Goal: Task Accomplishment & Management: Use online tool/utility

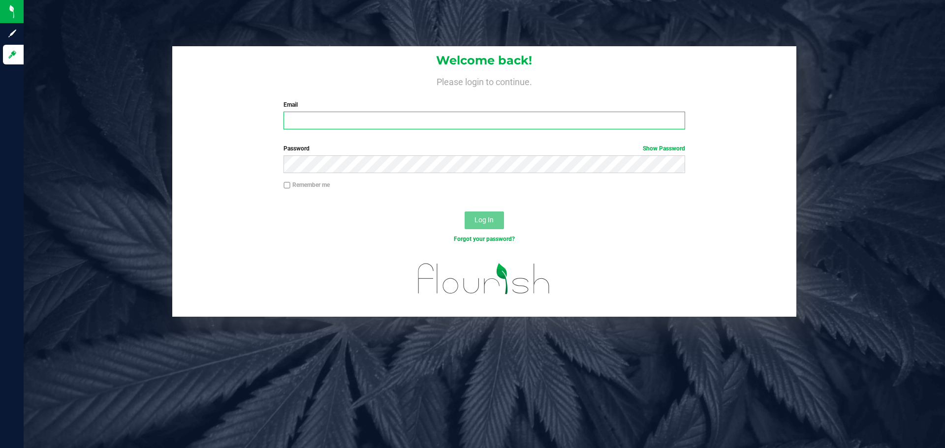
click at [407, 115] on input "Email" at bounding box center [483, 121] width 401 height 18
type input "[EMAIL_ADDRESS][DOMAIN_NAME]"
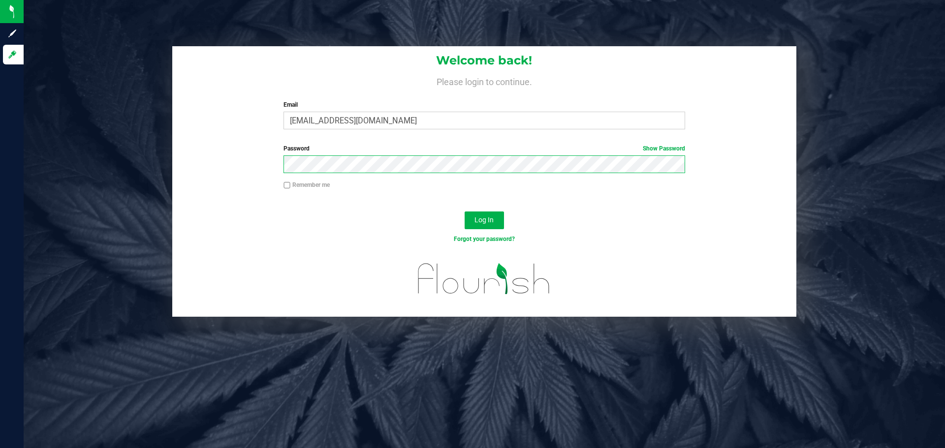
click at [464, 212] on button "Log In" at bounding box center [483, 221] width 39 height 18
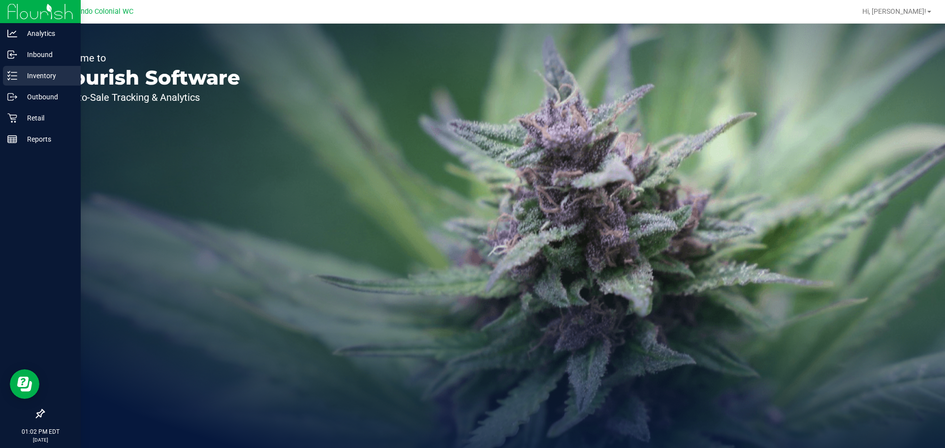
click at [16, 71] on icon at bounding box center [12, 76] width 10 height 10
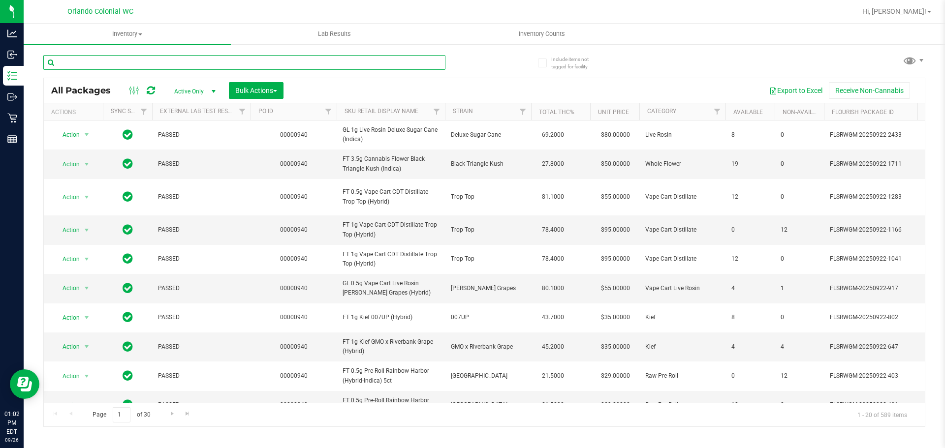
click at [168, 60] on input "text" at bounding box center [244, 62] width 402 height 15
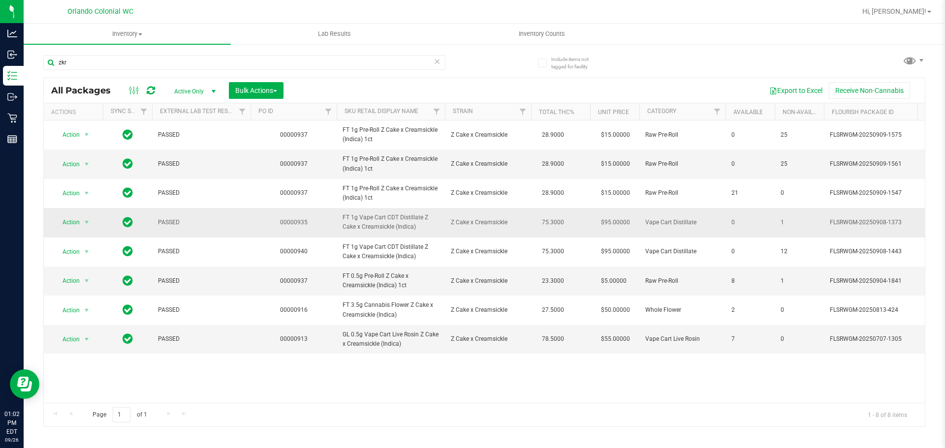
click at [370, 228] on span "FT 1g Vape Cart CDT Distillate Z Cake x Creamsickle (Indica)" at bounding box center [390, 222] width 96 height 19
copy tr "FT 1g Vape Cart CDT Distillate Z Cake x Creamsickle (Indica)"
click at [321, 63] on input "zkr" at bounding box center [244, 62] width 402 height 15
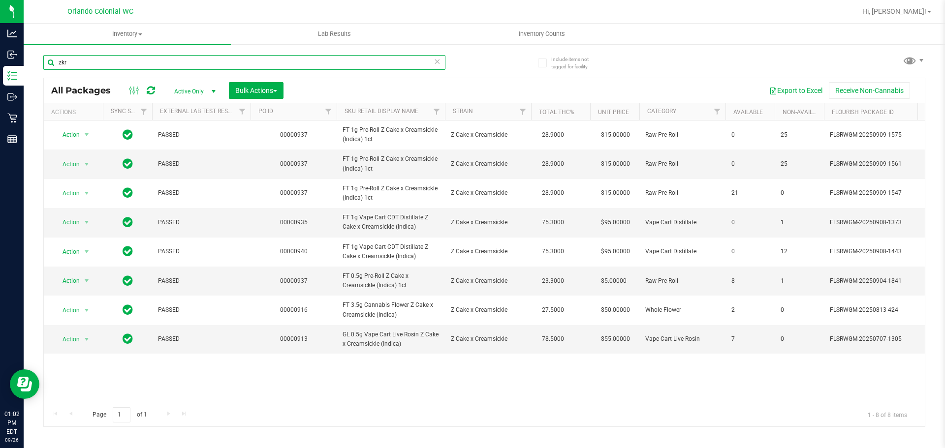
click at [321, 63] on input "zkr" at bounding box center [244, 62] width 402 height 15
paste input "FT 1g Vape Cart CDT Distillate Z Cake x Creamsickle (Indica)"
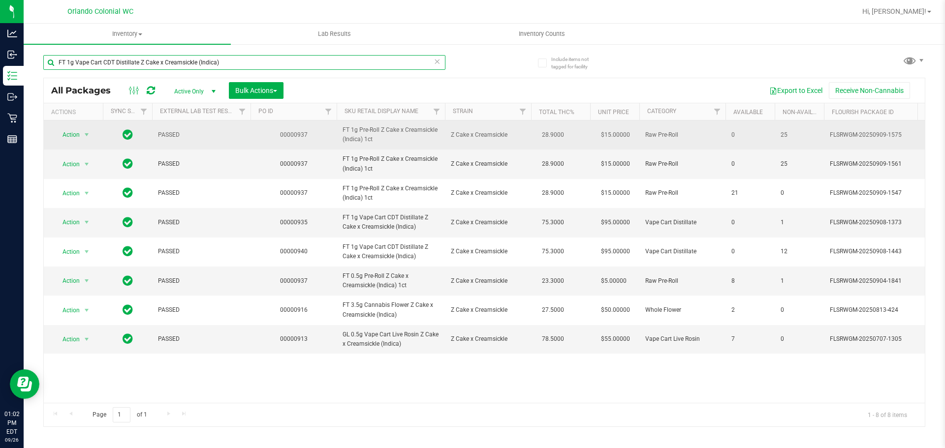
type input "FT 1g Vape Cart CDT Distillate Z Cake x Creamsickle (Indica)"
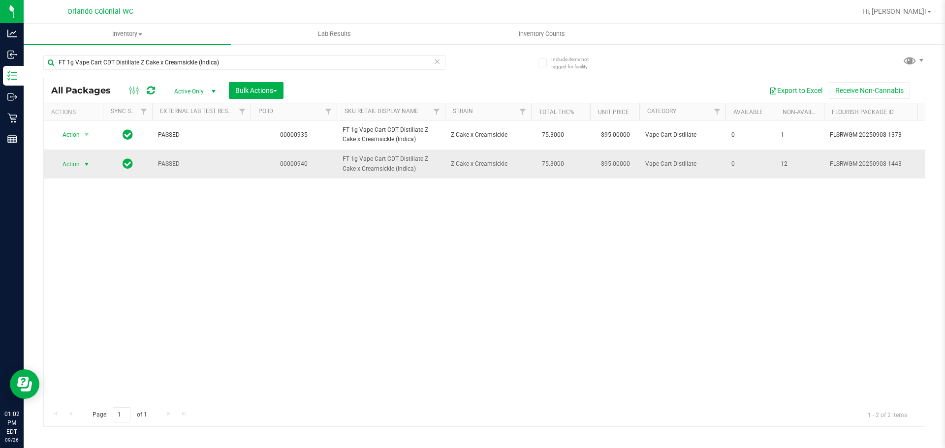
click at [64, 164] on span "Action" at bounding box center [67, 164] width 27 height 14
click at [74, 274] on li "Unlock package" at bounding box center [85, 281] width 63 height 15
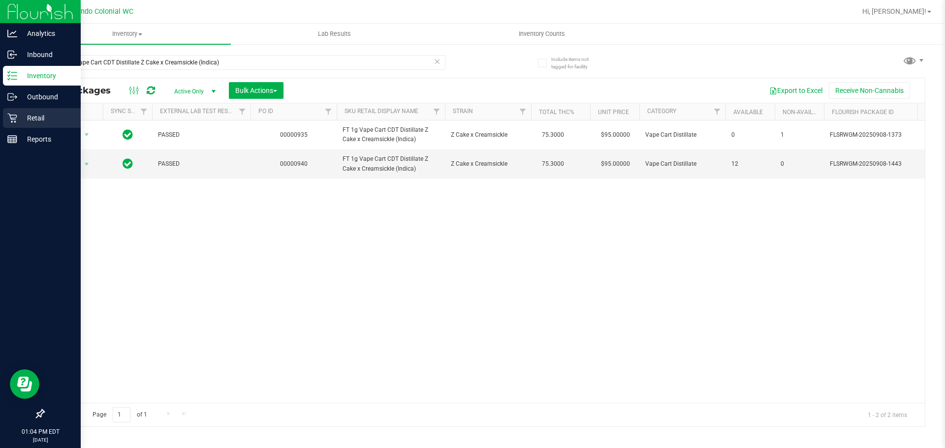
click at [44, 113] on p "Retail" at bounding box center [46, 118] width 59 height 12
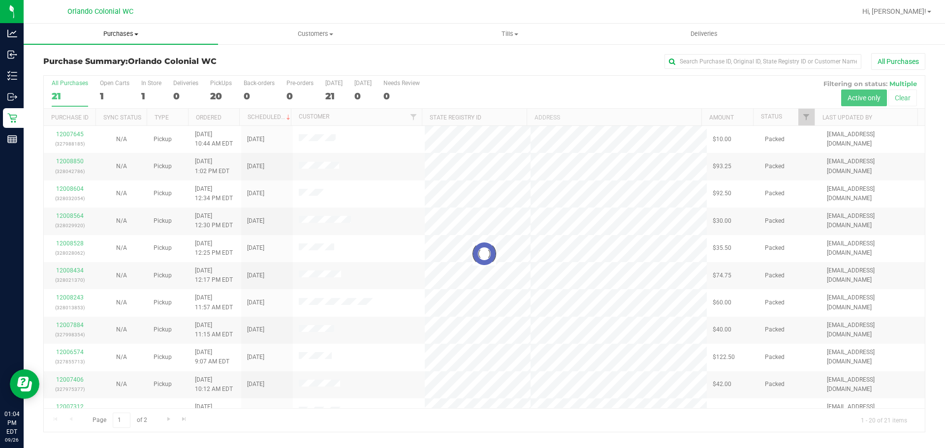
click at [106, 42] on uib-tab-heading "Purchases Summary of purchases Fulfillment All purchases" at bounding box center [121, 34] width 194 height 21
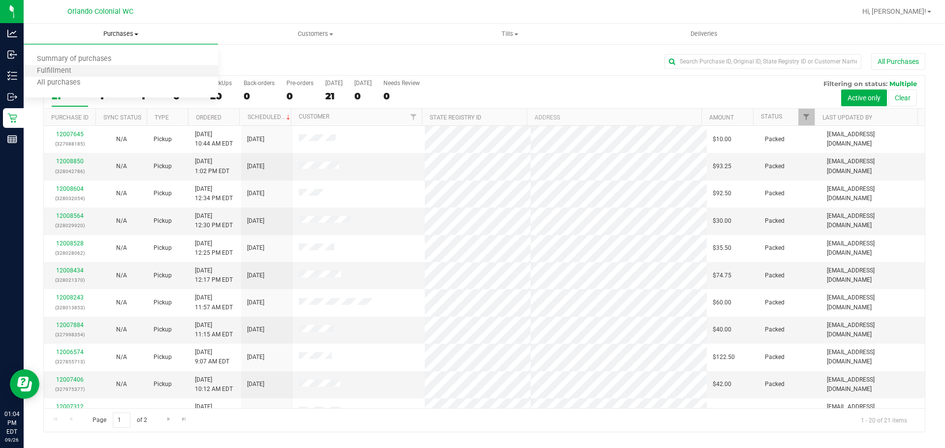
click at [93, 69] on li "Fulfillment" at bounding box center [121, 71] width 194 height 12
